Goal: Information Seeking & Learning: Learn about a topic

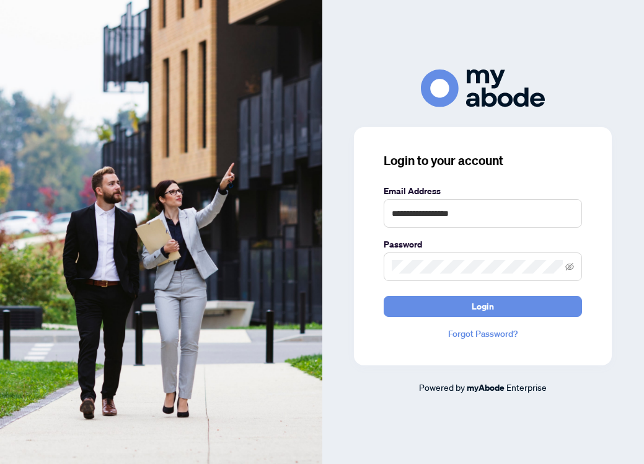
type input "**********"
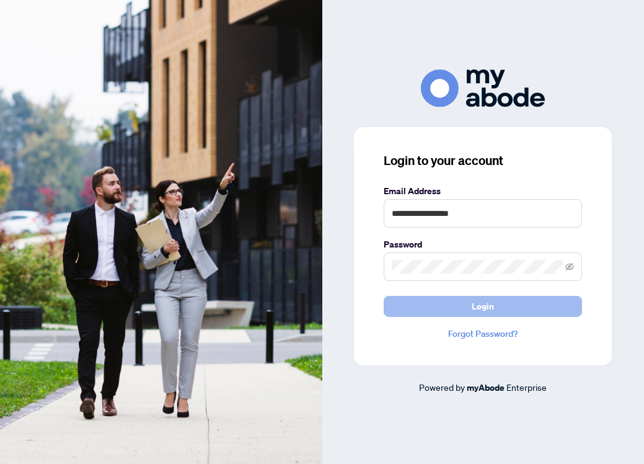
click at [453, 304] on button "Login" at bounding box center [483, 306] width 198 height 21
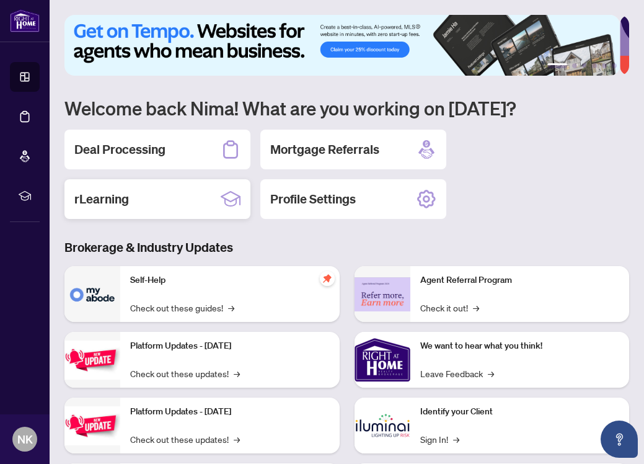
click at [144, 195] on div "rLearning" at bounding box center [157, 199] width 186 height 40
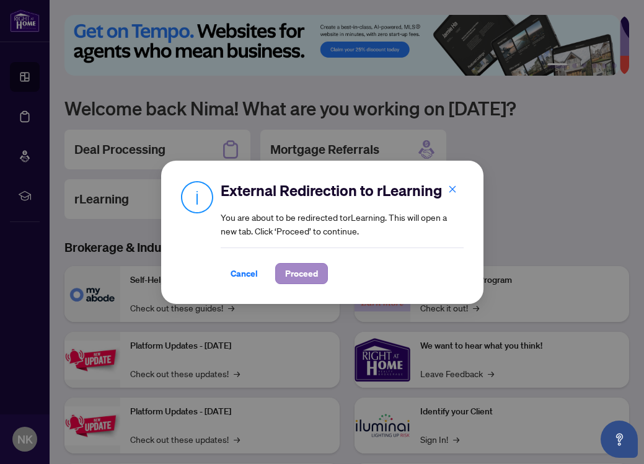
click at [309, 270] on span "Proceed" at bounding box center [301, 273] width 33 height 20
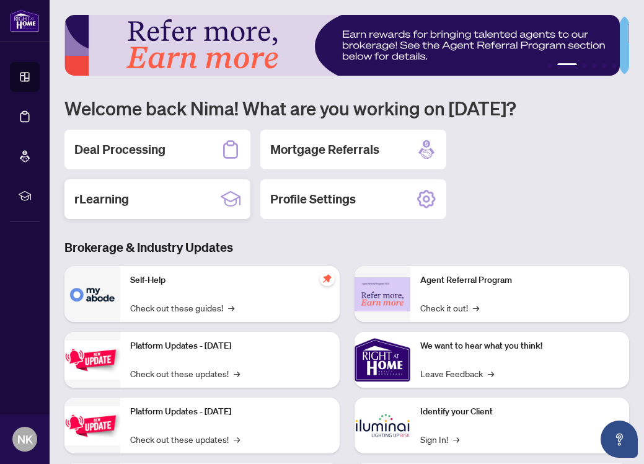
click at [130, 204] on div "rLearning" at bounding box center [157, 199] width 186 height 40
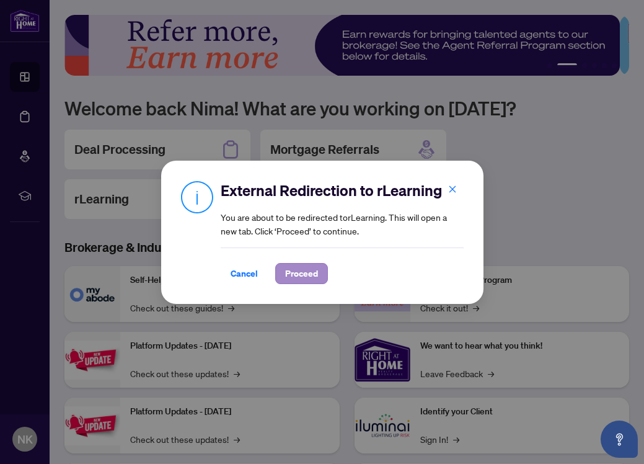
click at [297, 273] on span "Proceed" at bounding box center [301, 273] width 33 height 20
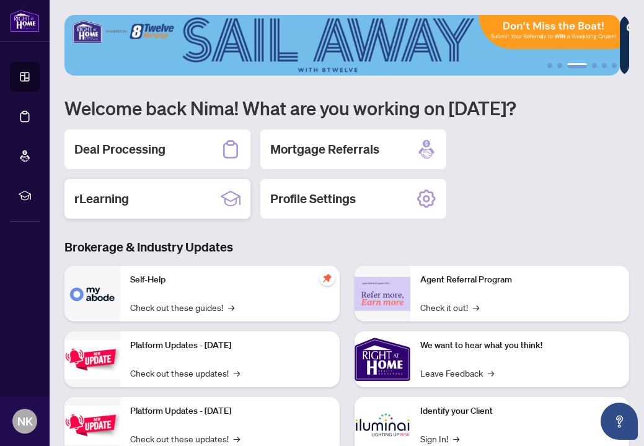
click at [158, 200] on div "rLearning" at bounding box center [157, 199] width 186 height 40
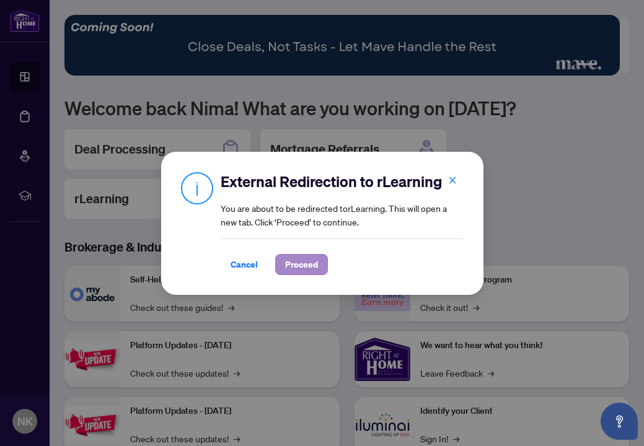
click at [304, 272] on span "Proceed" at bounding box center [301, 265] width 33 height 20
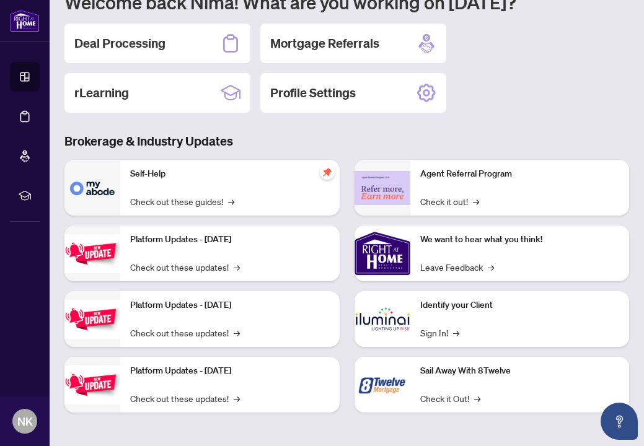
scroll to position [105, 0]
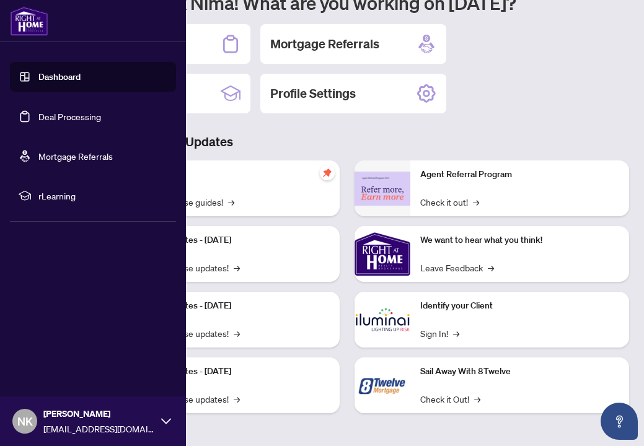
click at [162, 418] on icon at bounding box center [166, 421] width 10 height 10
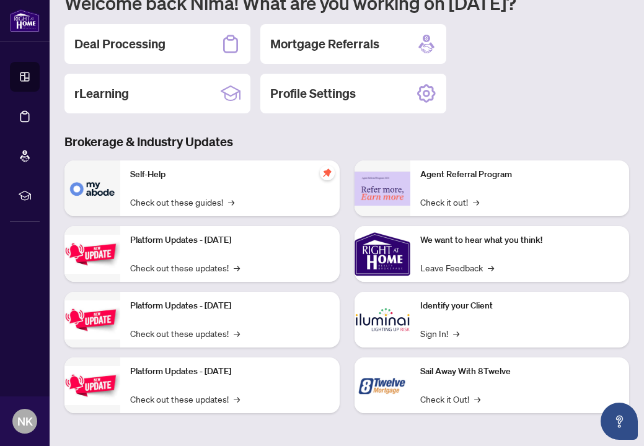
click at [327, 151] on div "Brokerage & Industry Updates Self-Help Check out these guides! → Platform Updat…" at bounding box center [346, 282] width 579 height 299
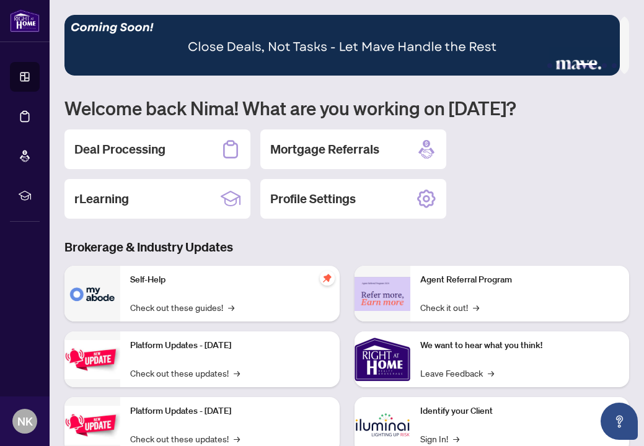
scroll to position [0, 0]
